Goal: Transaction & Acquisition: Purchase product/service

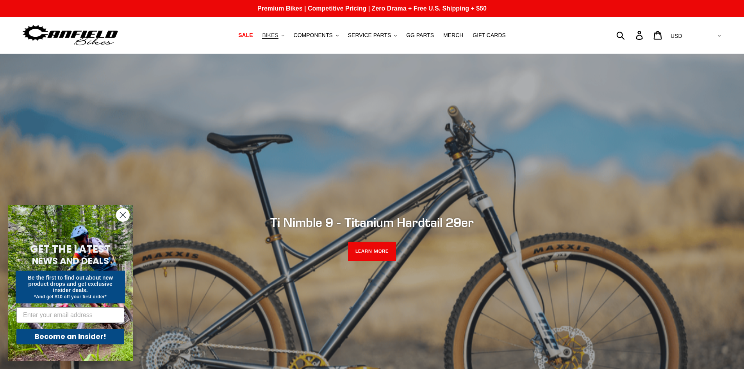
click at [278, 38] on span "BIKES" at bounding box center [270, 35] width 16 height 7
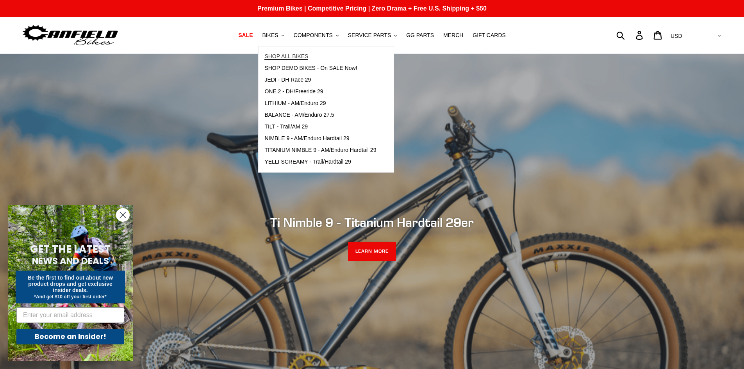
click at [301, 56] on span "SHOP ALL BIKES" at bounding box center [286, 56] width 44 height 7
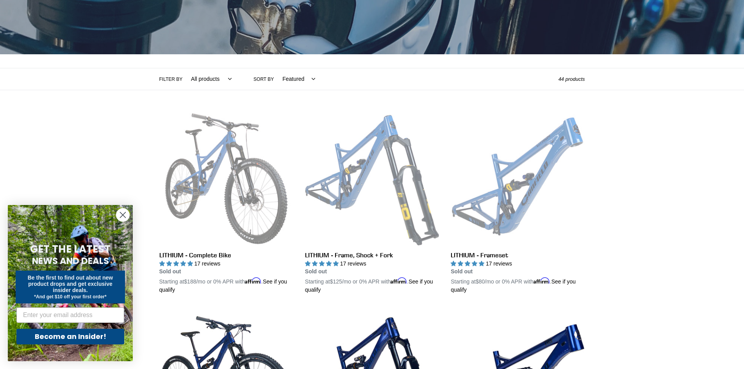
scroll to position [117, 0]
click at [121, 218] on circle "Close dialog" at bounding box center [122, 215] width 13 height 13
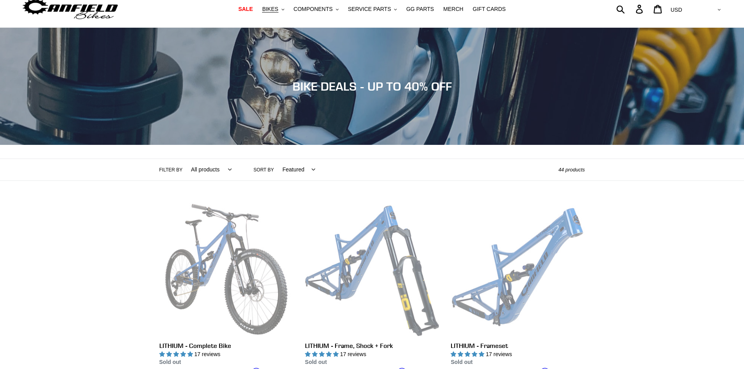
scroll to position [0, 0]
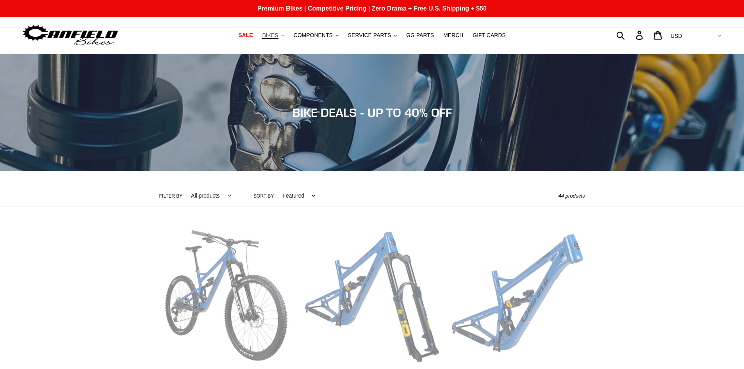
click at [278, 35] on span "BIKES" at bounding box center [270, 35] width 16 height 7
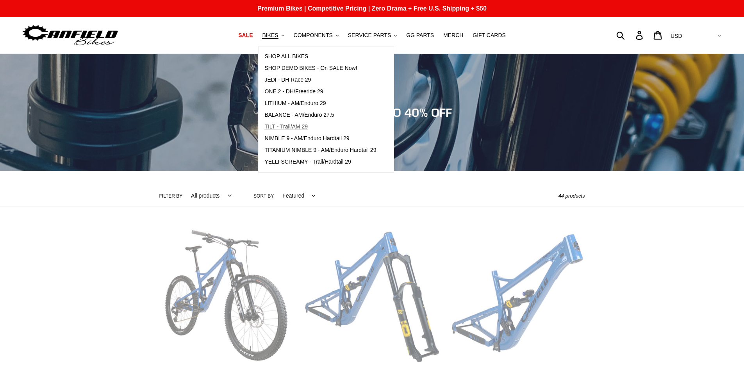
click at [294, 125] on span "TILT - Trail/AM 29" at bounding box center [285, 126] width 43 height 7
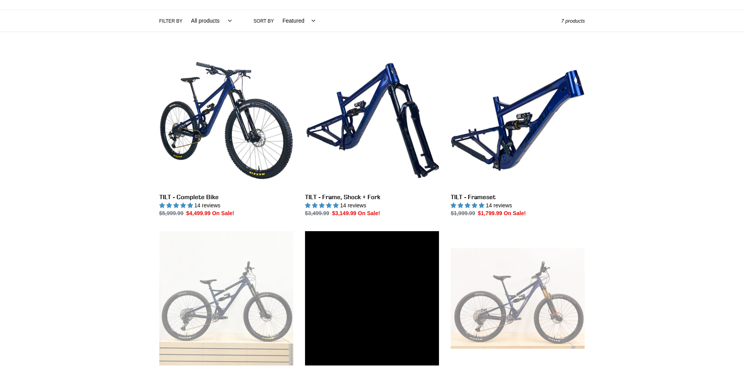
scroll to position [195, 0]
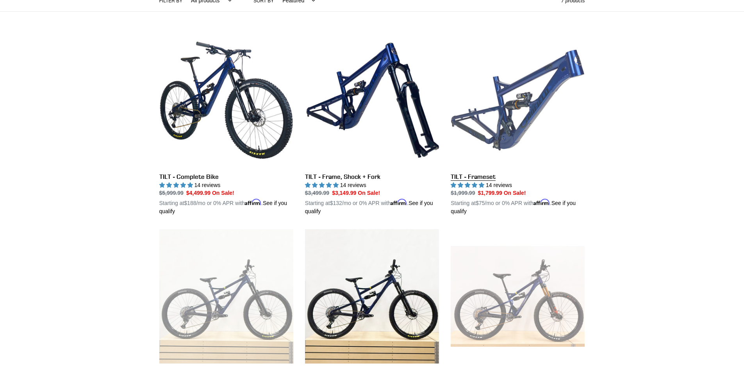
click at [520, 121] on link "TILT - Frameset" at bounding box center [518, 124] width 134 height 183
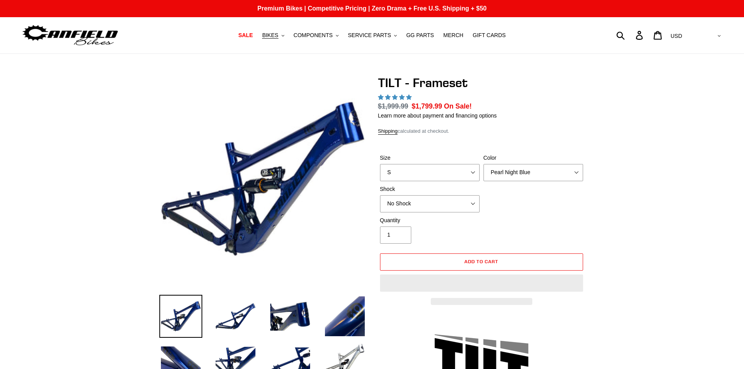
select select "highest-rating"
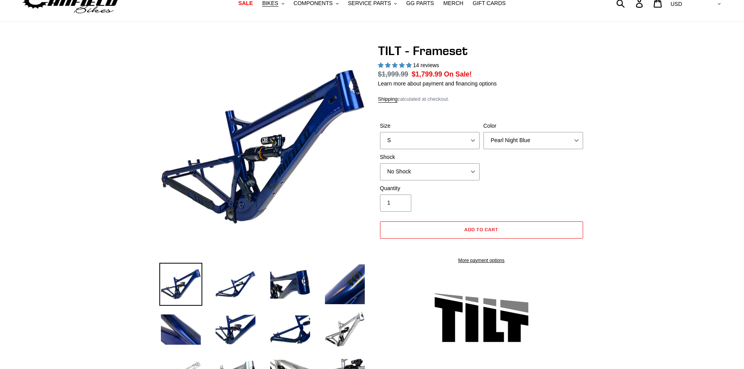
scroll to position [39, 0]
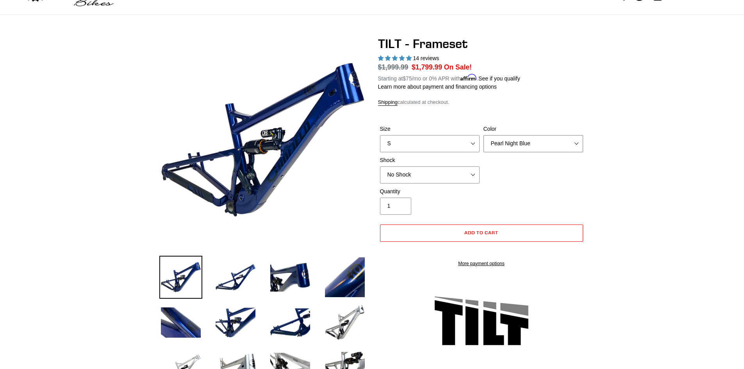
click at [544, 137] on select "Pearl Night Blue Stealth Silver" at bounding box center [534, 143] width 100 height 17
select select "Stealth Silver"
click at [484, 135] on select "Pearl Night Blue Stealth Silver" at bounding box center [534, 143] width 100 height 17
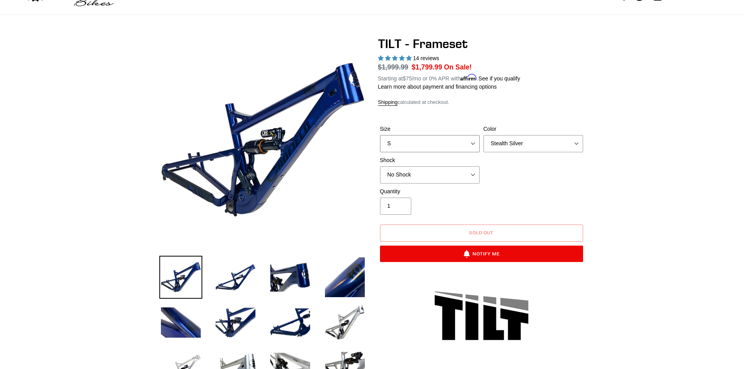
click at [461, 141] on select "S M L XL" at bounding box center [430, 143] width 100 height 17
click at [585, 177] on div "Size S M L XL Color Pearl Night Blue Stealth Silver Shock No Shock Cane Creek D…" at bounding box center [481, 156] width 207 height 62
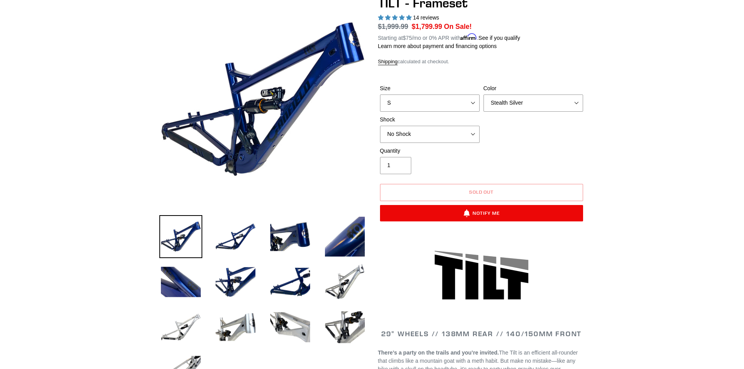
scroll to position [117, 0]
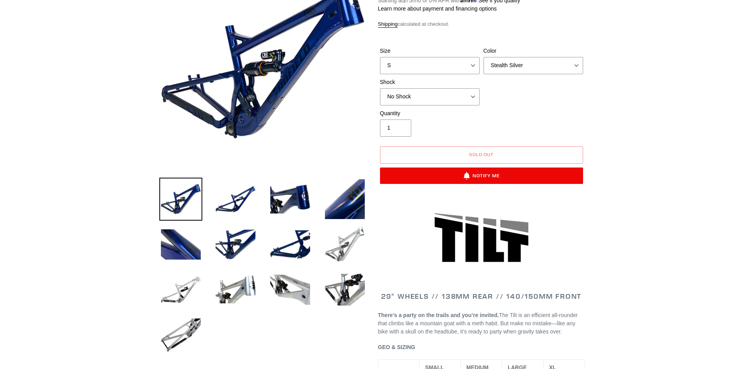
click at [355, 241] on img at bounding box center [344, 244] width 43 height 43
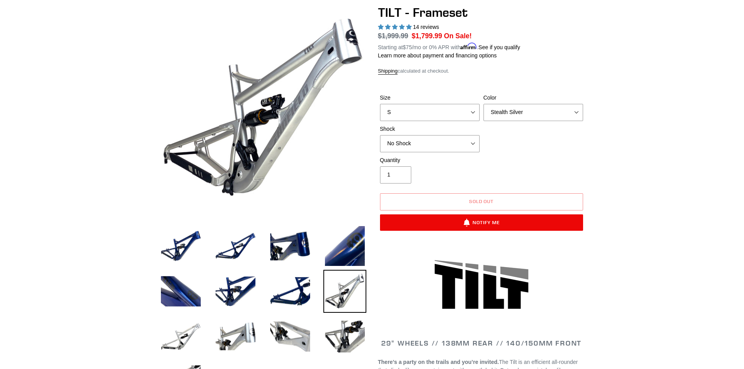
scroll to position [0, 0]
